Goal: Check status

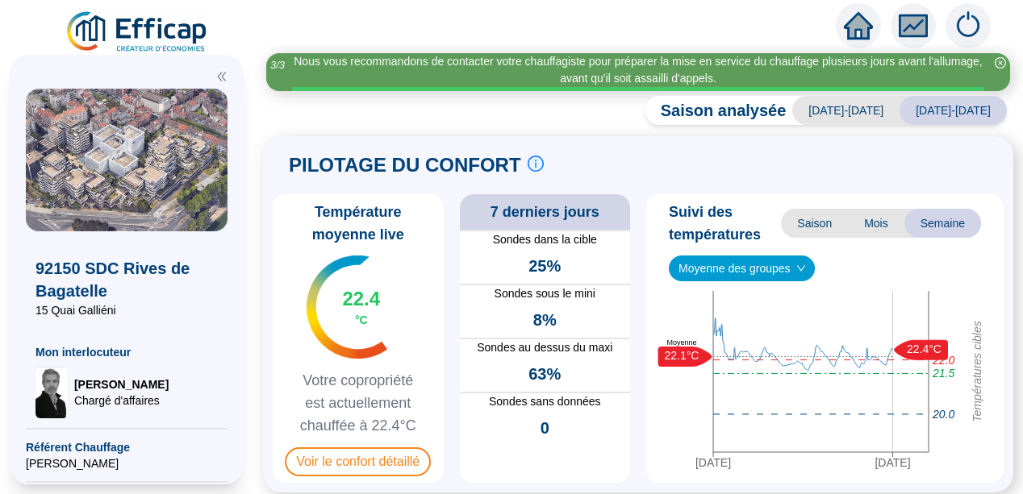
click at [253, 223] on div "92150 SDC Rives de Bagatelle 15 Quai Galliéni Mon interlocuteur [PERSON_NAME] d…" at bounding box center [126, 269] width 253 height 449
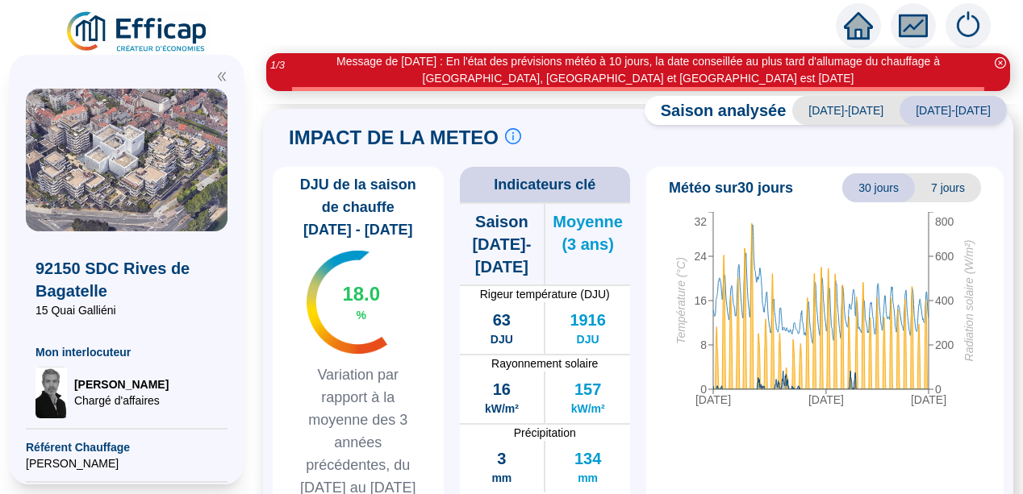
scroll to position [1366, 0]
